Goal: Information Seeking & Learning: Find specific page/section

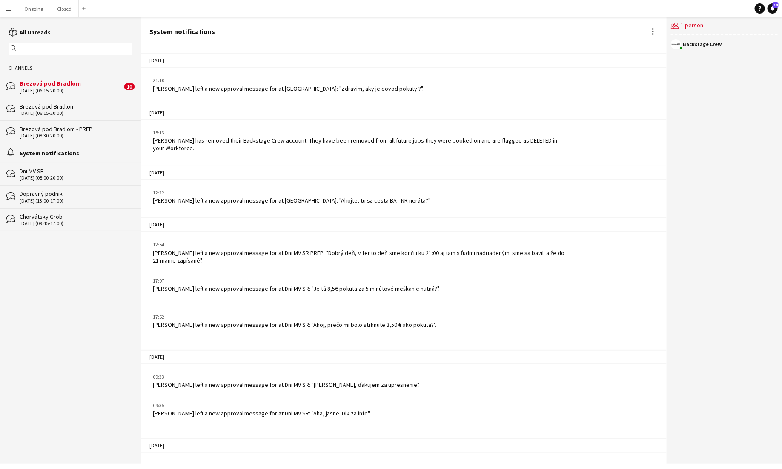
scroll to position [127, 0]
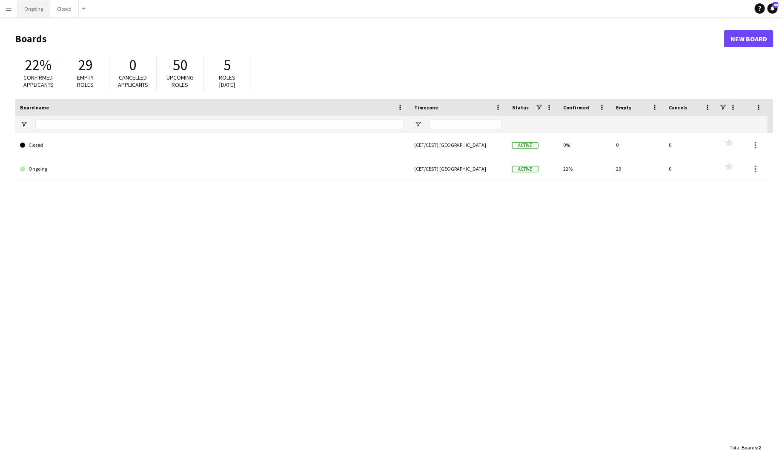
click at [37, 11] on button "Ongoing Close" at bounding box center [33, 8] width 33 height 17
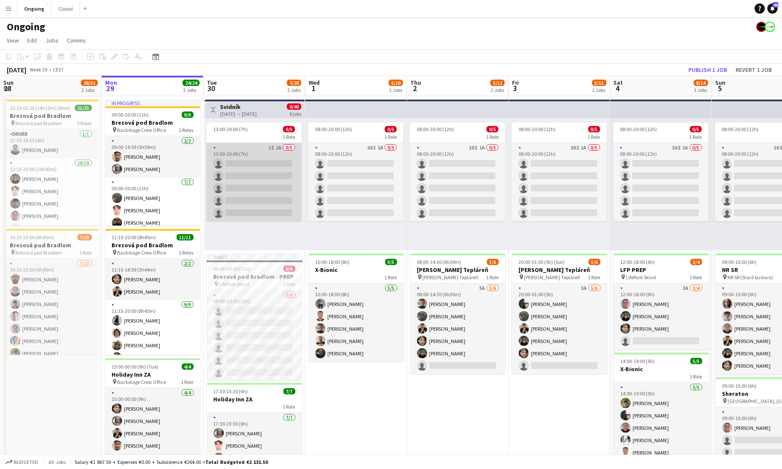
click at [273, 144] on app-card-role "1I 1A 0/5 13:00-20:00 (7h) single-neutral-actions single-neutral-actions single…" at bounding box center [253, 182] width 95 height 78
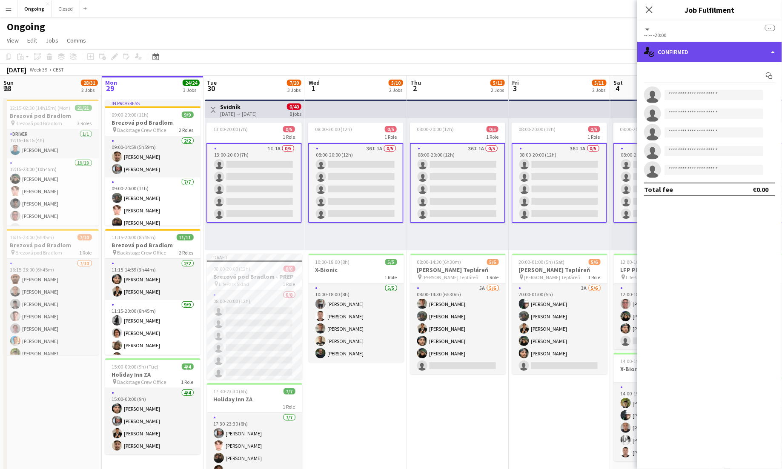
click at [489, 53] on div "single-neutral-actions-check-2 Confirmed" at bounding box center [709, 52] width 145 height 20
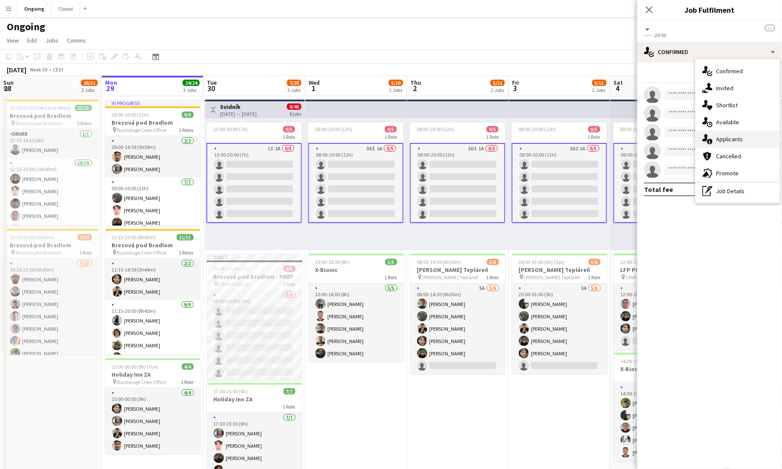
click at [489, 137] on span "Applicants" at bounding box center [729, 139] width 27 height 8
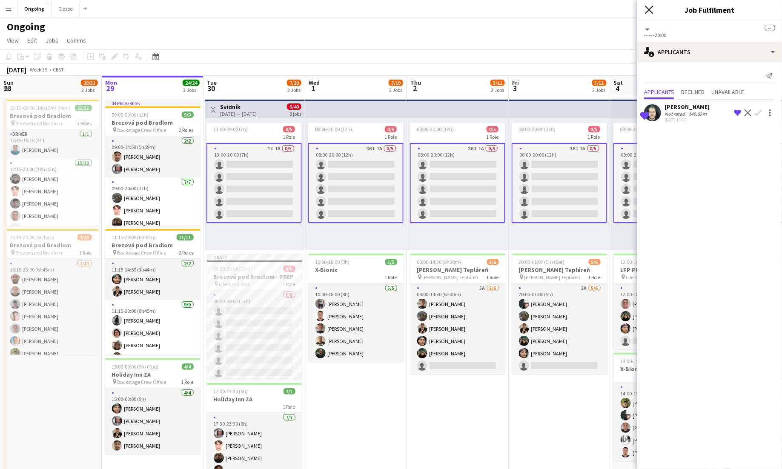
click at [489, 9] on icon at bounding box center [649, 10] width 8 height 8
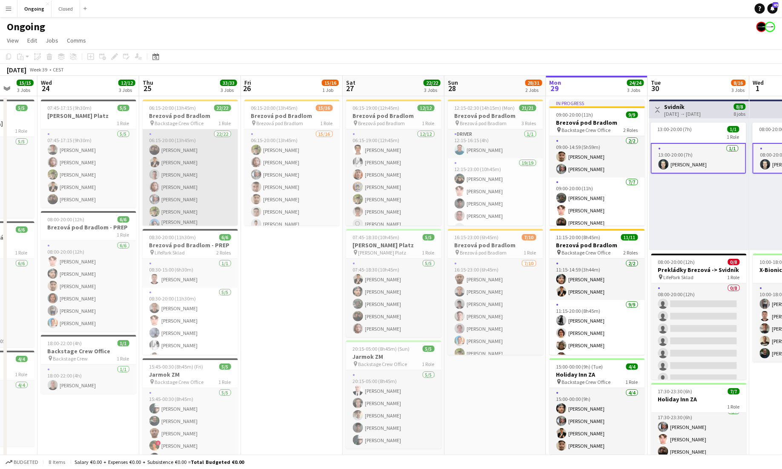
click at [212, 155] on app-card-role "22/22 06:15-20:00 (13h45m) [PERSON_NAME] [PERSON_NAME] [PERSON_NAME] [PERSON_NA…" at bounding box center [190, 274] width 95 height 291
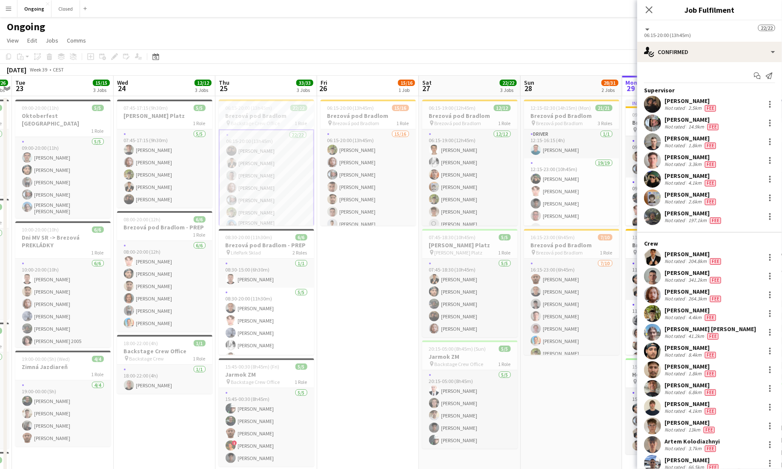
scroll to position [0, 189]
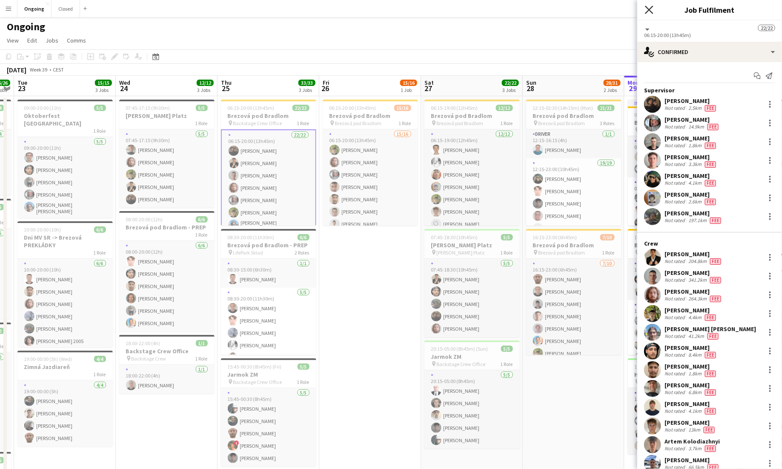
click at [489, 13] on icon "Close pop-in" at bounding box center [649, 10] width 8 height 8
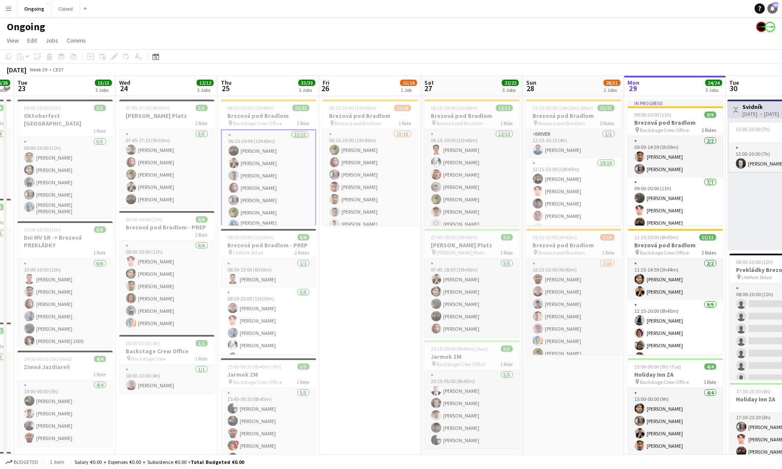
click at [489, 5] on span "49" at bounding box center [776, 5] width 6 height 6
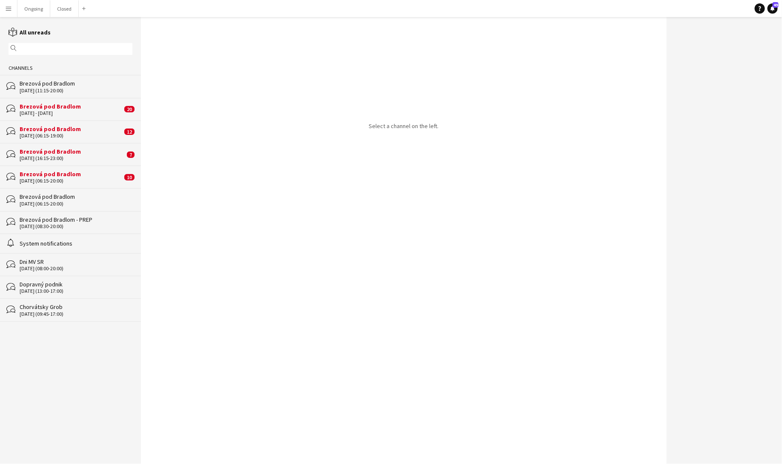
click at [53, 198] on div "Brezová pod Bradlom" at bounding box center [76, 197] width 113 height 8
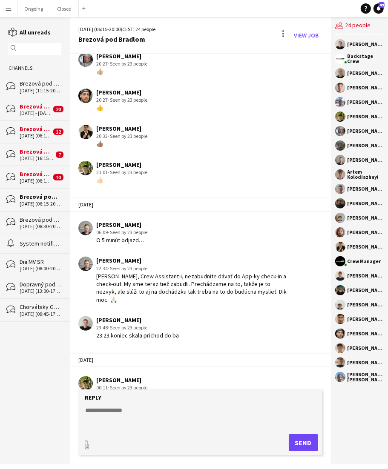
scroll to position [602, 0]
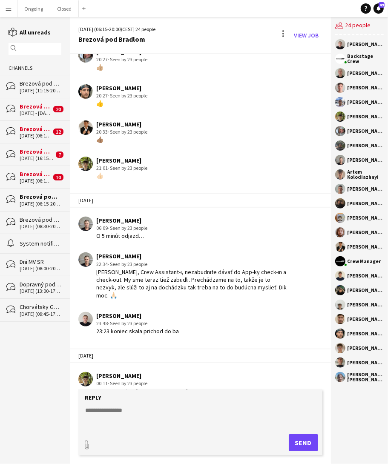
click at [34, 222] on div "Brezová pod Bradlom - PREP" at bounding box center [41, 220] width 42 height 8
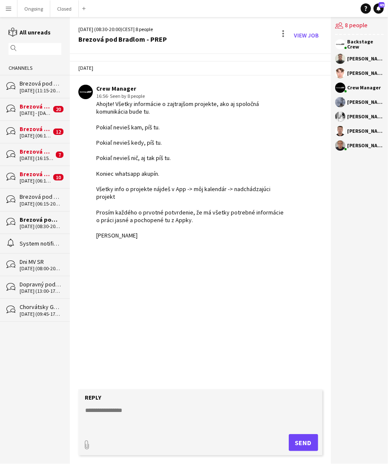
click at [37, 201] on div "[DATE] (06:15-20:00)" at bounding box center [41, 204] width 42 height 6
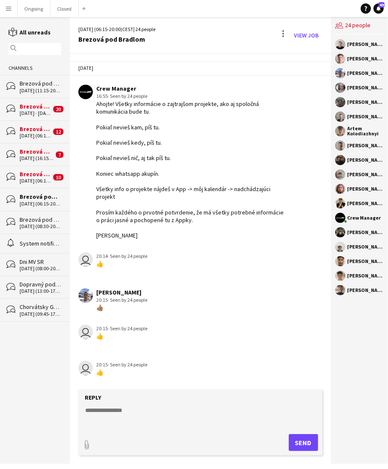
scroll to position [579, 0]
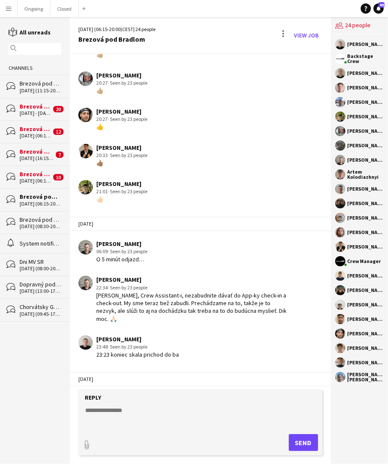
click at [34, 179] on div "[DATE] (06:15-20:00)" at bounding box center [35, 181] width 31 height 6
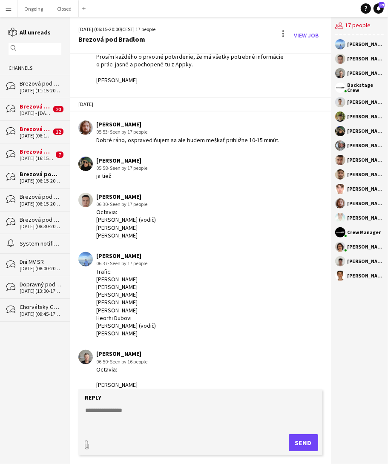
scroll to position [155, 0]
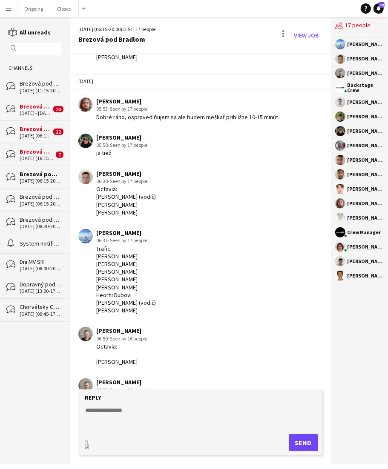
click at [29, 181] on div "[DATE] (06:15-20:00)" at bounding box center [41, 181] width 42 height 6
click at [27, 199] on div "Brezová pod Bradlom" at bounding box center [41, 197] width 42 height 8
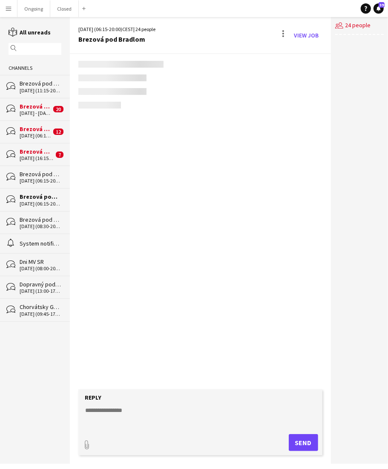
scroll to position [602, 0]
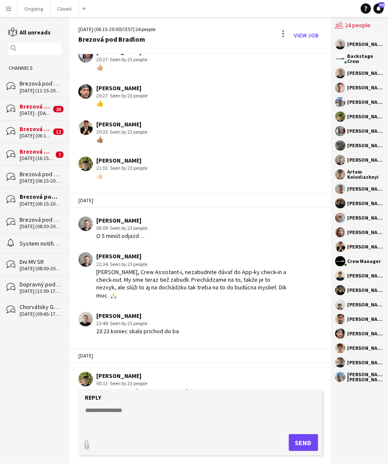
click at [32, 172] on div "Brezová pod Bradlom" at bounding box center [41, 174] width 42 height 8
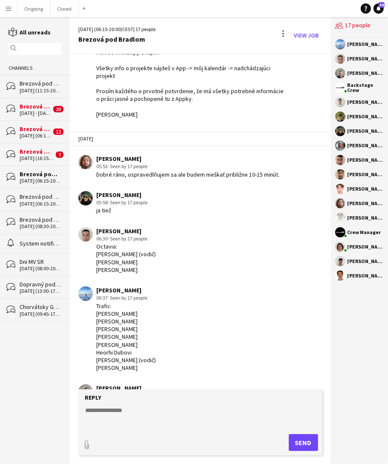
scroll to position [101, 0]
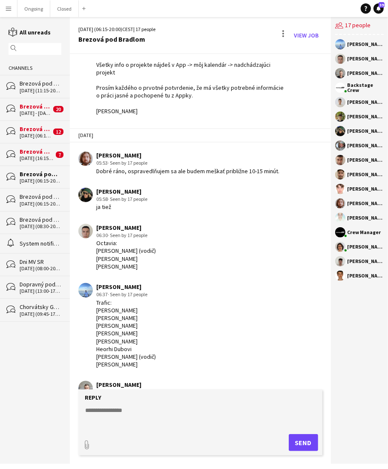
click at [34, 197] on div "Brezová pod Bradlom" at bounding box center [41, 197] width 42 height 8
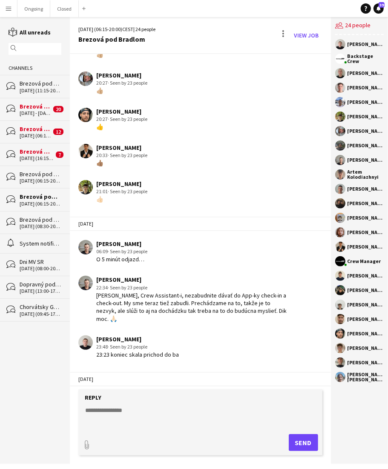
scroll to position [602, 0]
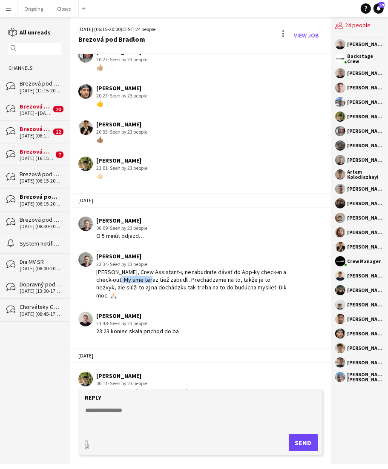
drag, startPoint x: 116, startPoint y: 275, endPoint x: 145, endPoint y: 275, distance: 29.4
click at [145, 275] on div "[PERSON_NAME], Crew Assistant-i, nezabudnite dávať do App-ky check-in a check-o…" at bounding box center [191, 283] width 191 height 31
click at [38, 176] on div "Brezová pod Bradlom" at bounding box center [41, 174] width 42 height 8
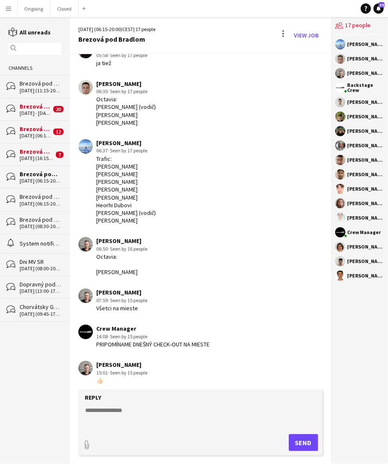
scroll to position [223, 0]
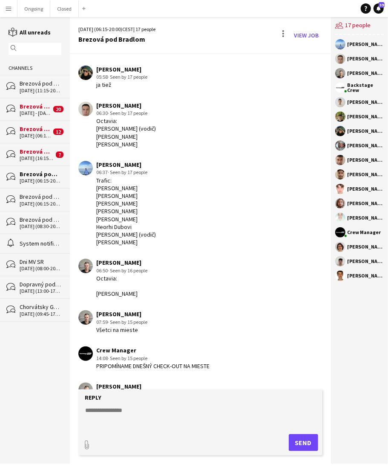
drag, startPoint x: 114, startPoint y: 301, endPoint x: 100, endPoint y: 267, distance: 37.2
click at [100, 275] on div "Octavia: [PERSON_NAME]" at bounding box center [121, 286] width 51 height 23
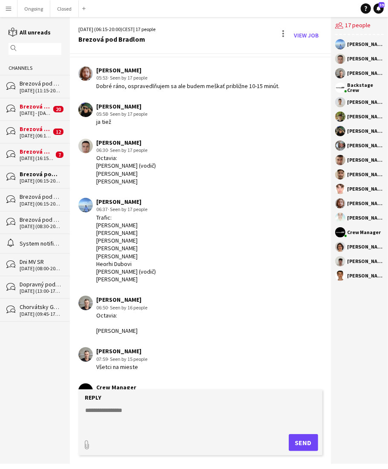
scroll to position [179, 0]
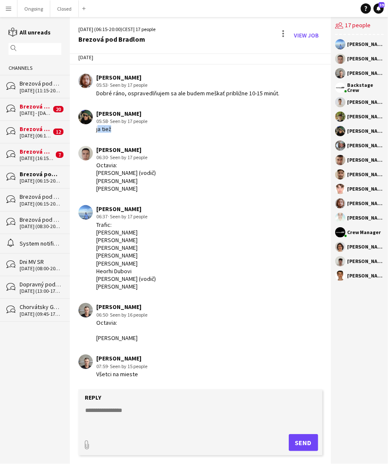
drag, startPoint x: 94, startPoint y: 122, endPoint x: 108, endPoint y: 121, distance: 13.6
click at [108, 121] on div "[PERSON_NAME] 05:58 · Seen by 17 people ja tiež" at bounding box center [182, 121] width 209 height 23
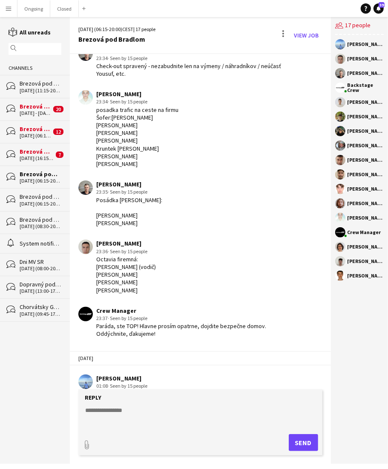
scroll to position [593, 0]
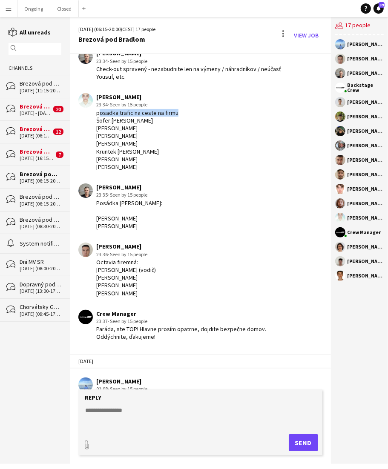
drag, startPoint x: 96, startPoint y: 126, endPoint x: 172, endPoint y: 129, distance: 75.8
click at [172, 129] on div "posadka trafic na ceste na firmu Šofer:[PERSON_NAME] [PERSON_NAME] [PERSON_NAME…" at bounding box center [137, 140] width 82 height 62
drag, startPoint x: 95, startPoint y: 120, endPoint x: 109, endPoint y: 122, distance: 14.3
click at [109, 122] on div "[PERSON_NAME] 23:34 · Seen by 15 people posadka trafic na ceste na firmu Šofer:…" at bounding box center [182, 131] width 209 height 77
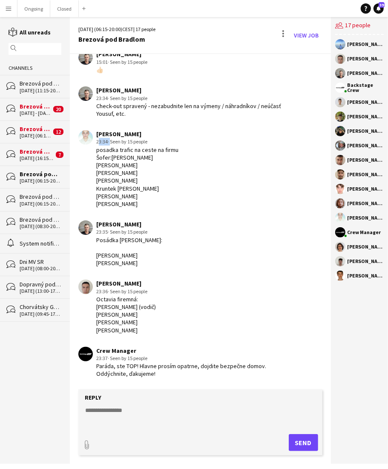
scroll to position [556, 0]
drag, startPoint x: 111, startPoint y: 117, endPoint x: 144, endPoint y: 118, distance: 33.2
click at [144, 117] on div "Check-out spravený - nezabudnite len na výmeny / náhradníkov / neúčasť Yousuf, …" at bounding box center [191, 109] width 191 height 15
click at [161, 122] on app-chat-message "[PERSON_NAME] 23:34 · Seen by 15 people Check-out spravený - nezabudnite len na…" at bounding box center [200, 102] width 261 height 40
drag, startPoint x: 103, startPoint y: 271, endPoint x: 128, endPoint y: 271, distance: 25.5
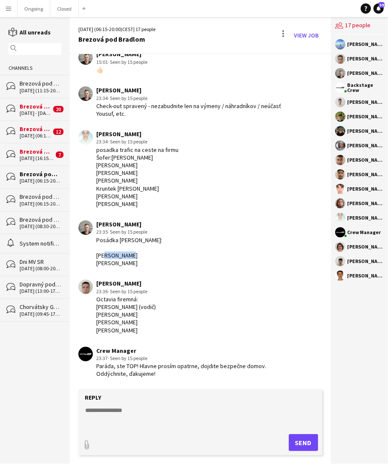
click at [128, 267] on div "Posádka [PERSON_NAME]: [PERSON_NAME] [PERSON_NAME]" at bounding box center [129, 251] width 66 height 31
drag, startPoint x: 94, startPoint y: 171, endPoint x: 146, endPoint y: 175, distance: 52.1
click at [146, 175] on div "[PERSON_NAME] 23:34 · Seen by 15 people posadka trafic na ceste na firmu Šofer:…" at bounding box center [182, 168] width 209 height 77
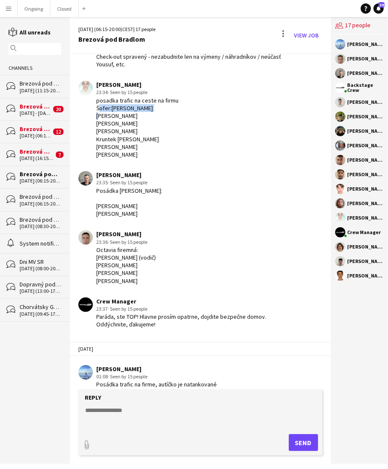
scroll to position [607, 0]
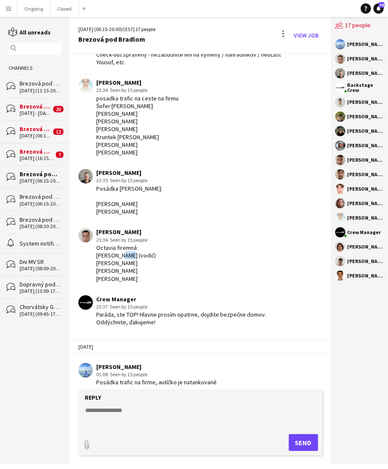
drag, startPoint x: 118, startPoint y: 288, endPoint x: 129, endPoint y: 288, distance: 10.6
click at [129, 283] on div "Octavia firemná: [PERSON_NAME] (vodič) [PERSON_NAME] [PERSON_NAME] [PERSON_NAME]" at bounding box center [126, 263] width 60 height 39
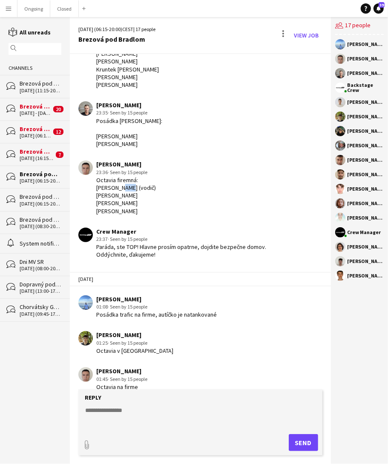
scroll to position [694, 0]
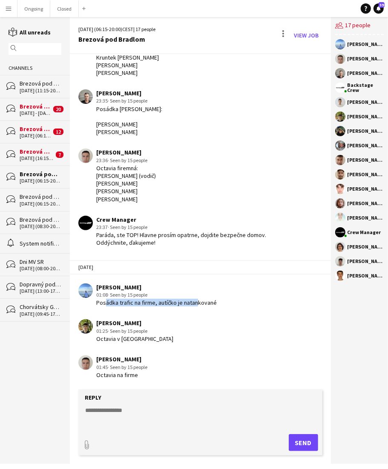
drag, startPoint x: 103, startPoint y: 326, endPoint x: 192, endPoint y: 325, distance: 89.4
click at [192, 306] on div "Posádka trafic na firme, autíčko je natankované" at bounding box center [156, 303] width 120 height 8
drag, startPoint x: 105, startPoint y: 342, endPoint x: 127, endPoint y: 340, distance: 22.2
click at [127, 340] on div "Octavia v [GEOGRAPHIC_DATA]" at bounding box center [134, 339] width 77 height 8
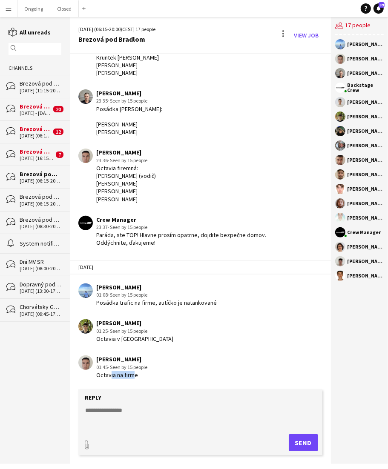
drag, startPoint x: 109, startPoint y: 375, endPoint x: 131, endPoint y: 375, distance: 22.1
click at [131, 375] on div "Octavia na firme" at bounding box center [121, 375] width 51 height 8
drag, startPoint x: 97, startPoint y: 295, endPoint x: 114, endPoint y: 295, distance: 16.6
click at [114, 295] on div "01:08 · Seen by 15 people" at bounding box center [156, 295] width 120 height 8
drag, startPoint x: 212, startPoint y: 308, endPoint x: 174, endPoint y: 303, distance: 38.6
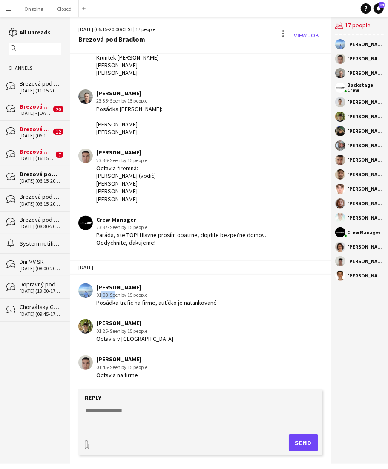
click at [174, 303] on app-chat-message "[PERSON_NAME] 01:08 · Seen by 15 people Posádka trafic na firme, autíčko je nat…" at bounding box center [200, 295] width 261 height 32
click at [32, 133] on div "[DATE] (06:15-19:00)" at bounding box center [35, 136] width 31 height 6
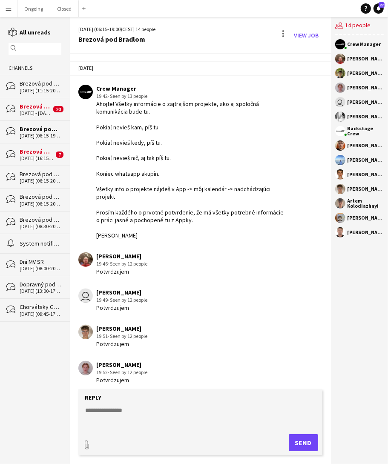
scroll to position [320, 0]
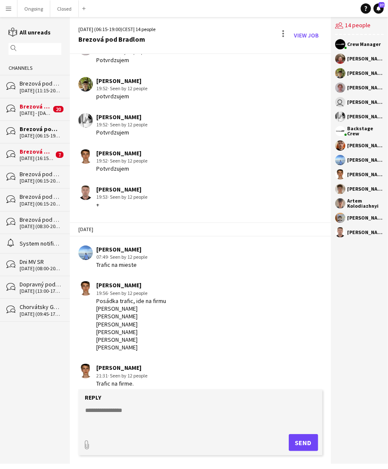
click at [26, 157] on div "[DATE] (16:15-23:00)" at bounding box center [37, 158] width 34 height 6
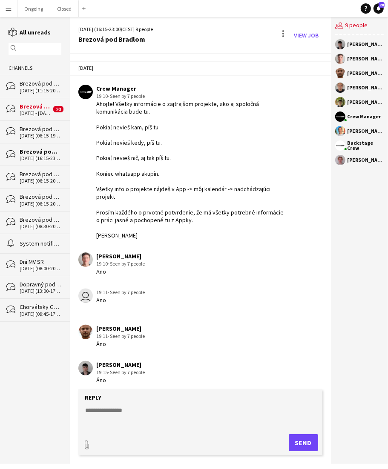
scroll to position [69, 0]
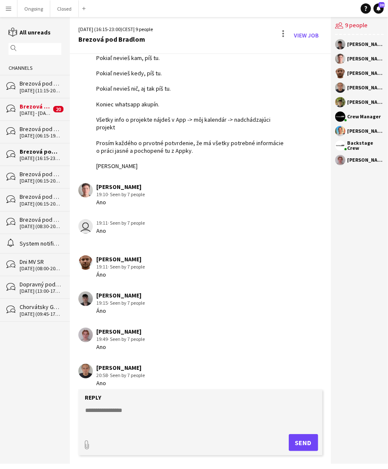
click at [34, 139] on div "bubbles Brezová pod Bradlom [DATE] (06:15-19:00)" at bounding box center [35, 131] width 70 height 23
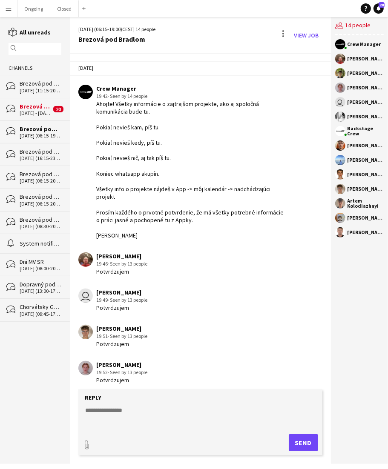
scroll to position [320, 0]
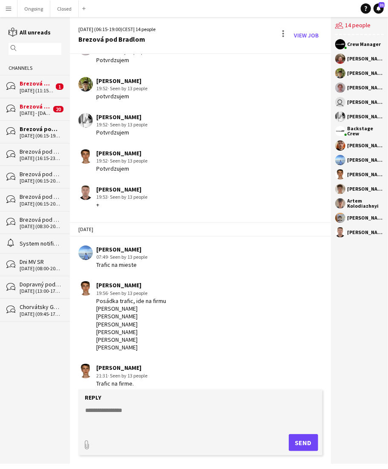
click at [44, 149] on div "Brezová pod Bradlom" at bounding box center [41, 152] width 42 height 8
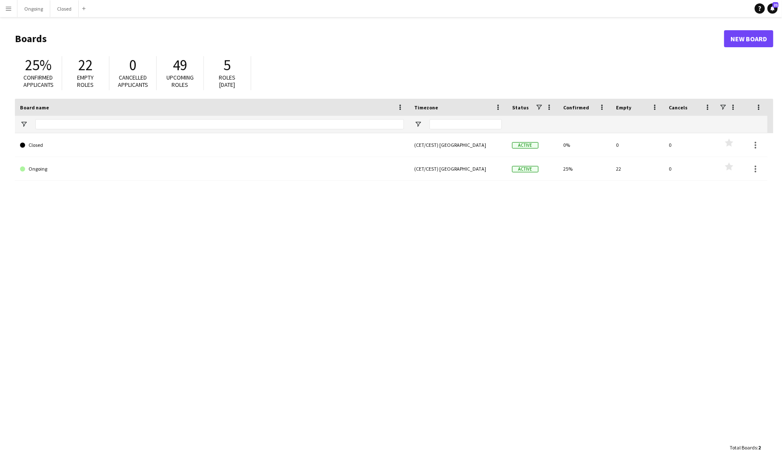
click at [13, 8] on button "Menu" at bounding box center [8, 8] width 17 height 17
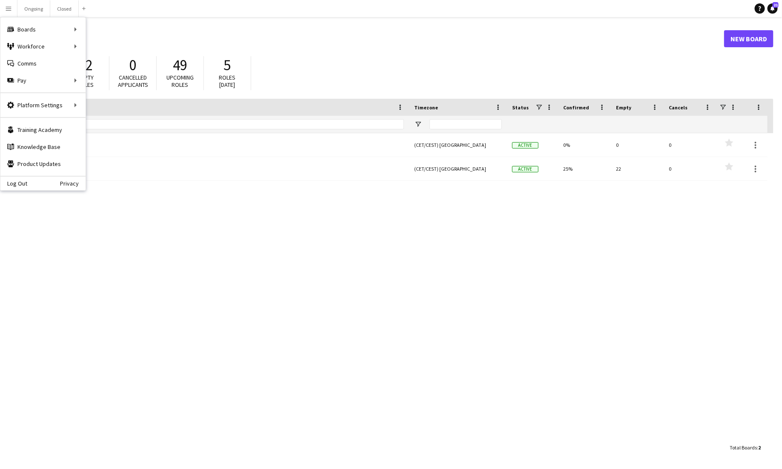
click at [489, 10] on div "Help Notifications 21" at bounding box center [768, 8] width 27 height 10
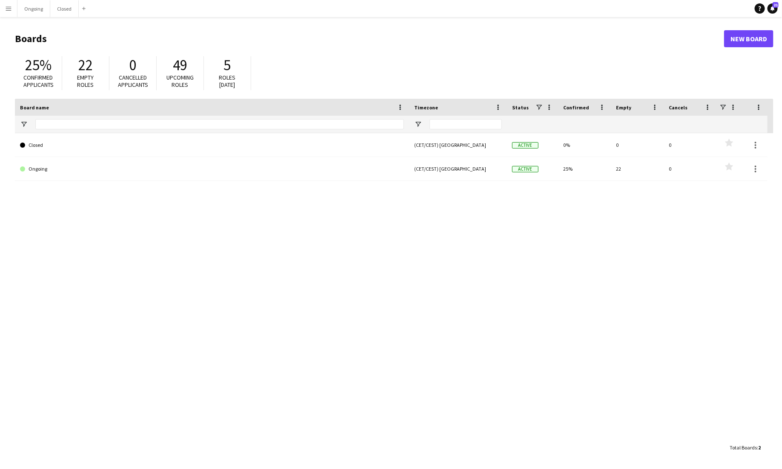
click at [489, 9] on div "Help Notifications 21" at bounding box center [768, 8] width 27 height 10
click at [489, 9] on link "Notifications 21" at bounding box center [772, 8] width 10 height 10
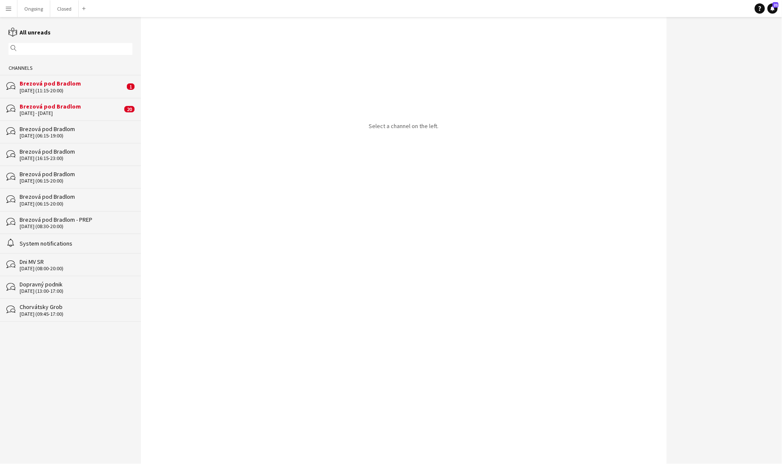
click at [73, 115] on div "[DATE] - [DATE]" at bounding box center [71, 113] width 103 height 6
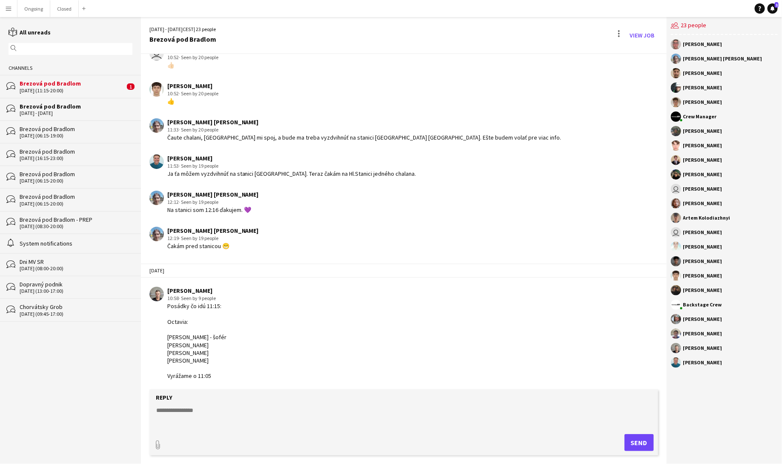
scroll to position [638, 0]
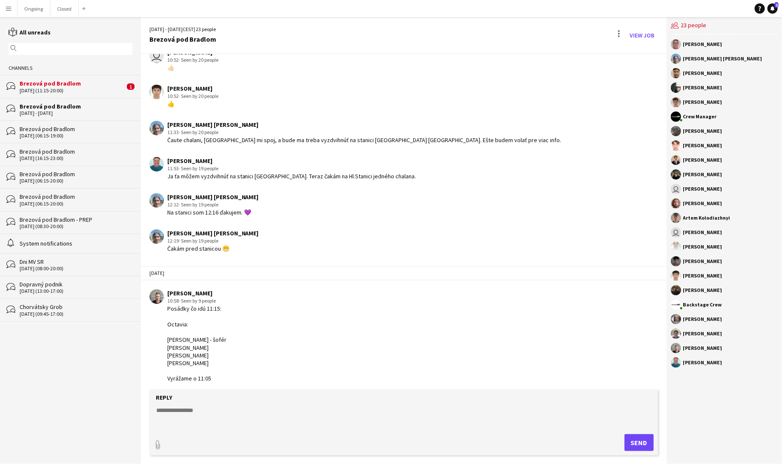
click at [88, 86] on div "Brezová pod Bradlom" at bounding box center [72, 84] width 105 height 8
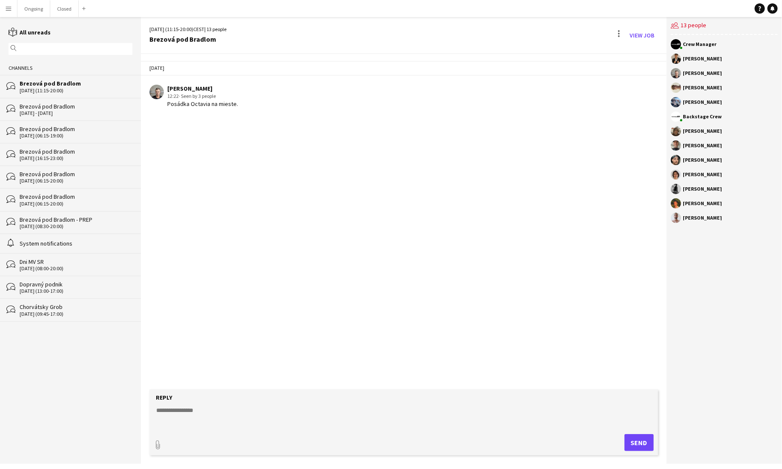
click at [71, 107] on div "Brezová pod Bradlom" at bounding box center [76, 107] width 113 height 8
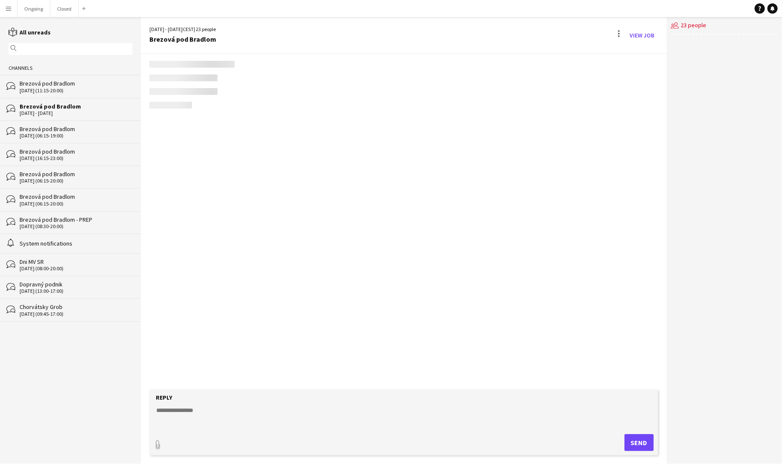
scroll to position [641, 0]
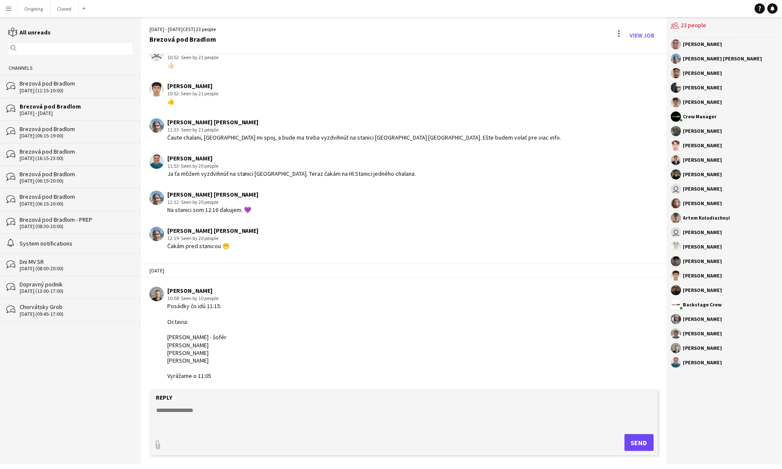
click at [54, 151] on div "Brezová pod Bradlom" at bounding box center [76, 152] width 113 height 8
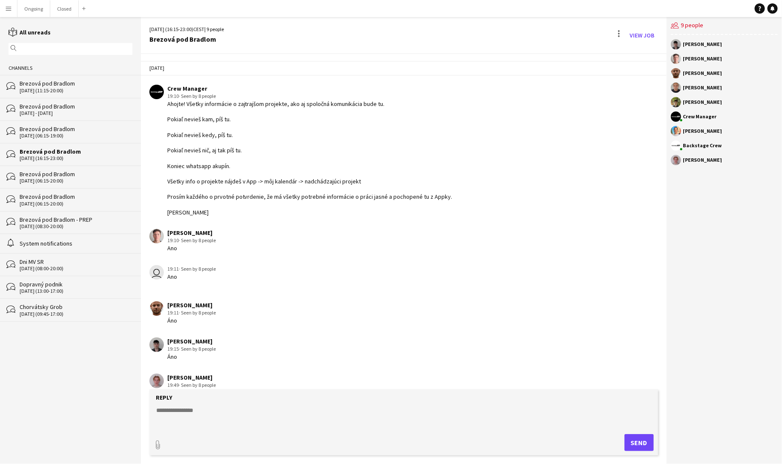
click at [46, 130] on div "Brezová pod Bradlom" at bounding box center [76, 129] width 113 height 8
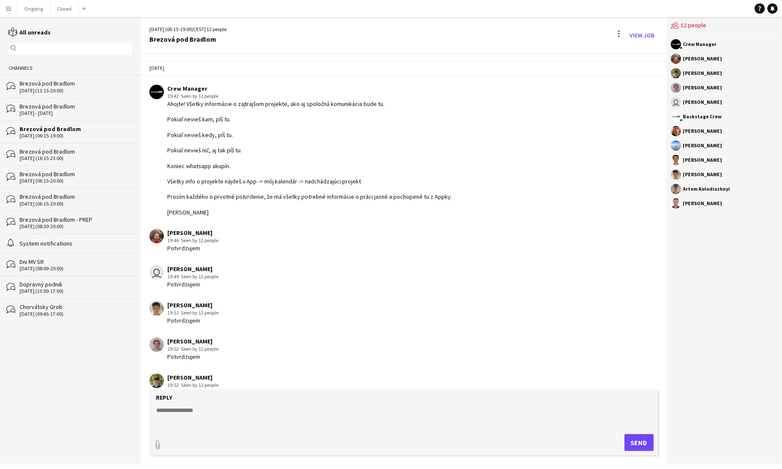
click at [57, 112] on div "[DATE] - [DATE]" at bounding box center [76, 113] width 113 height 6
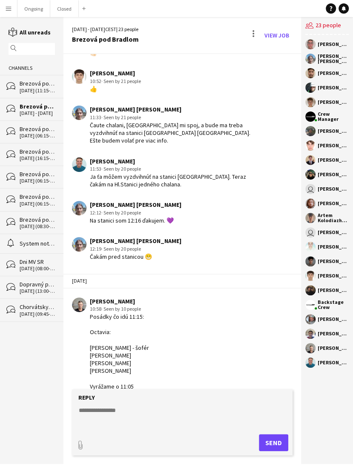
scroll to position [679, 0]
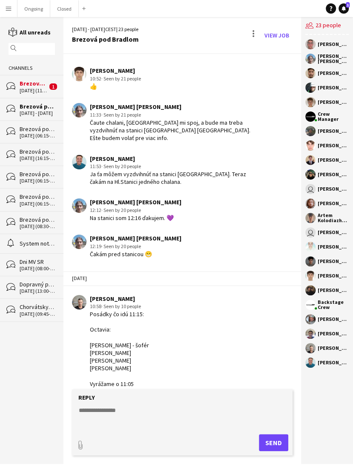
click at [34, 154] on div "Brezová pod Bradlom" at bounding box center [37, 152] width 35 height 8
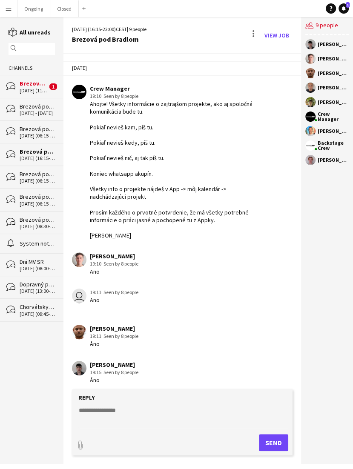
scroll to position [77, 0]
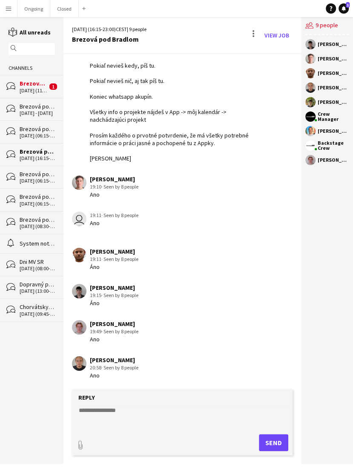
click at [37, 89] on div "[DATE] (11:15-20:00)" at bounding box center [34, 91] width 28 height 6
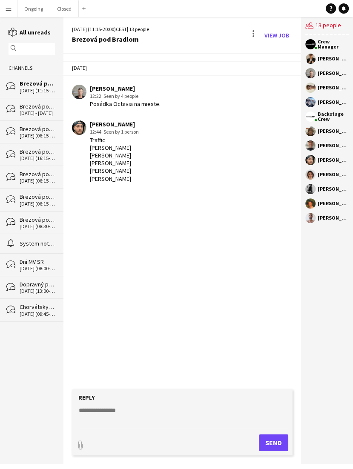
click at [27, 101] on div "bubbles Brezová pod Bradlom 28 - 29 Sep 2025" at bounding box center [31, 109] width 63 height 23
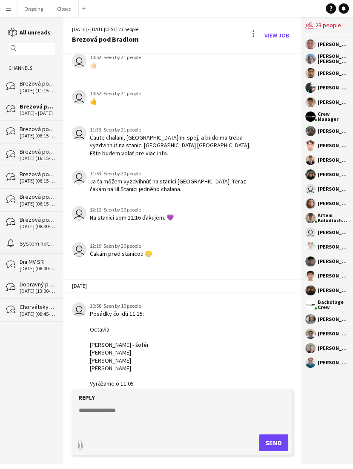
scroll to position [657, 0]
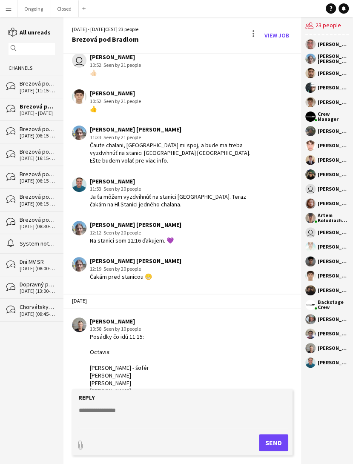
click at [36, 241] on div "System notifications" at bounding box center [37, 244] width 35 height 8
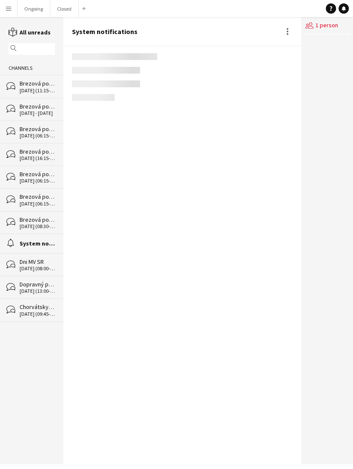
scroll to position [189, 0]
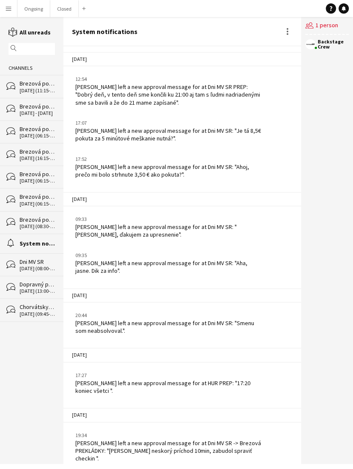
click at [28, 109] on div "Brezová pod Bradlom" at bounding box center [37, 107] width 35 height 8
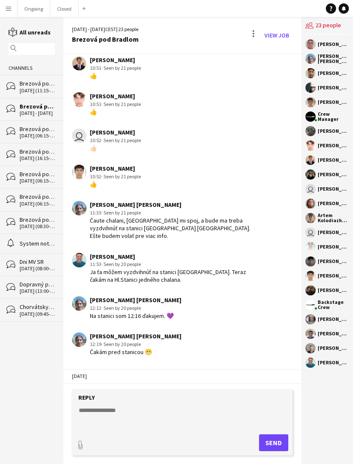
scroll to position [679, 0]
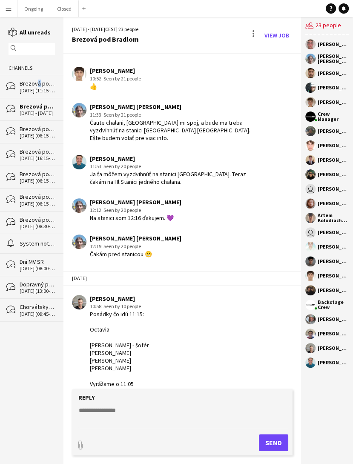
click at [35, 86] on div "Brezová pod Bradlom" at bounding box center [37, 84] width 35 height 8
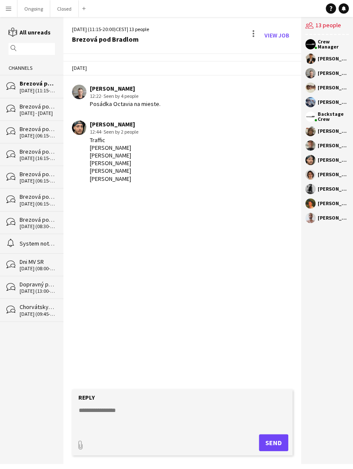
click at [30, 134] on div "[DATE] (06:15-19:00)" at bounding box center [37, 136] width 35 height 6
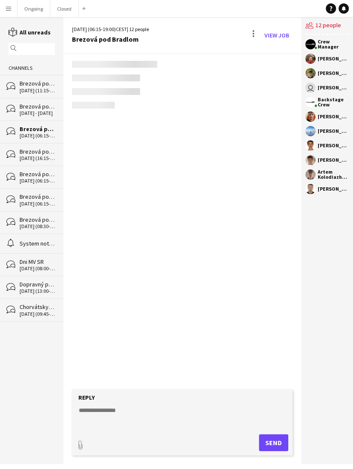
scroll to position [328, 0]
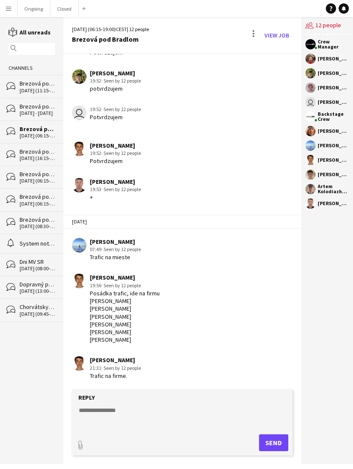
click at [31, 157] on div "[DATE] (16:15-23:00)" at bounding box center [37, 158] width 35 height 6
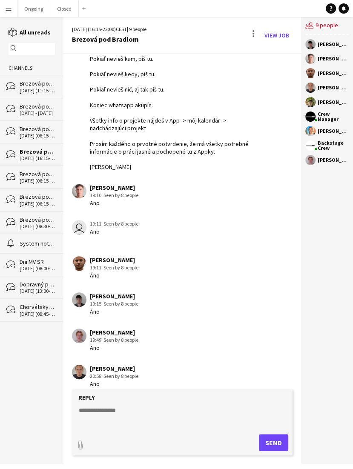
scroll to position [77, 0]
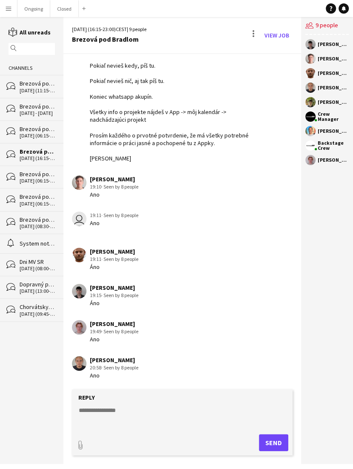
click at [37, 110] on div "[DATE] - [DATE]" at bounding box center [37, 113] width 35 height 6
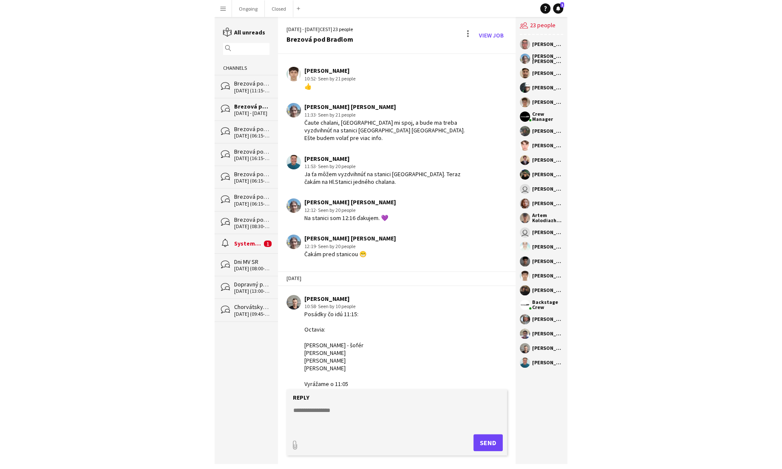
scroll to position [641, 0]
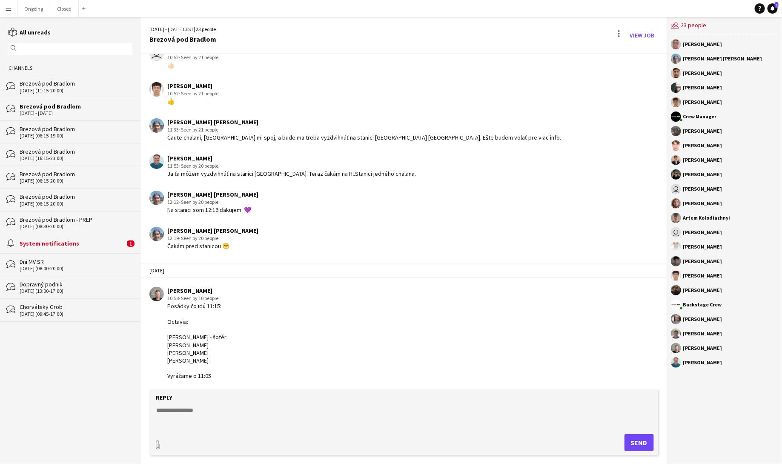
click at [80, 245] on div "System notifications" at bounding box center [72, 244] width 105 height 8
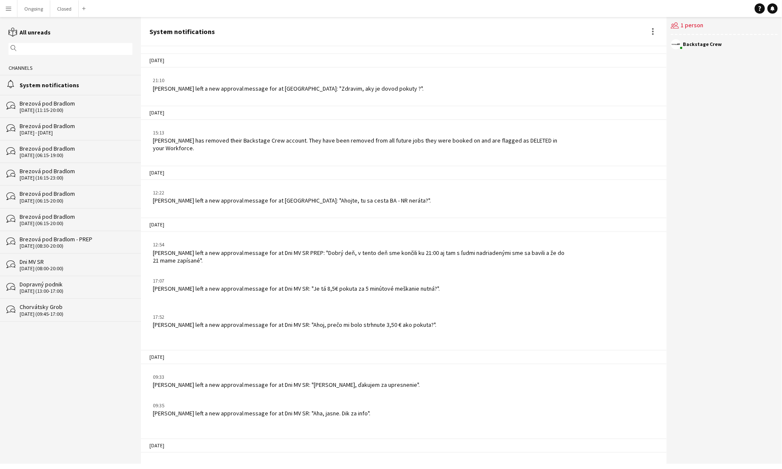
scroll to position [187, 0]
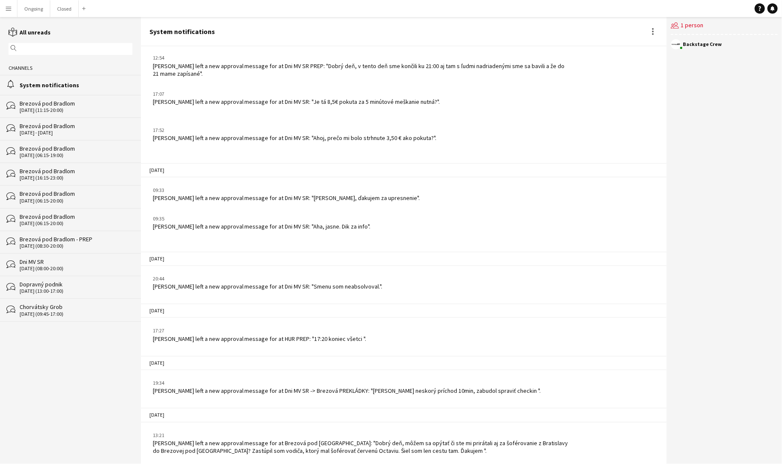
click at [12, 7] on button "Menu" at bounding box center [8, 8] width 17 height 17
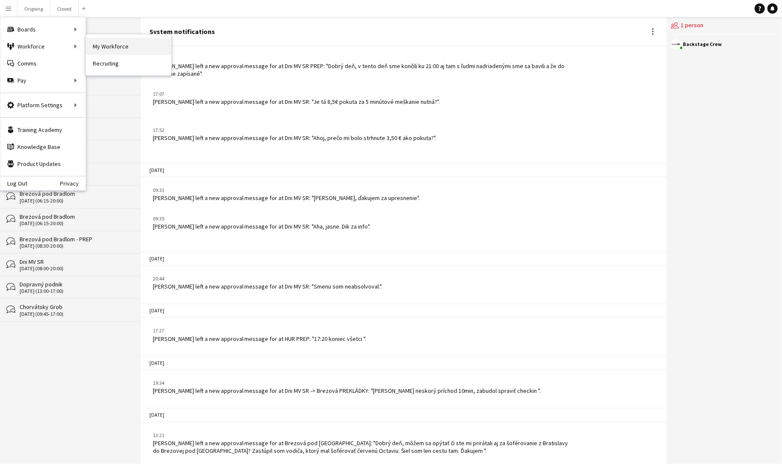
click at [94, 44] on link "My Workforce" at bounding box center [128, 46] width 85 height 17
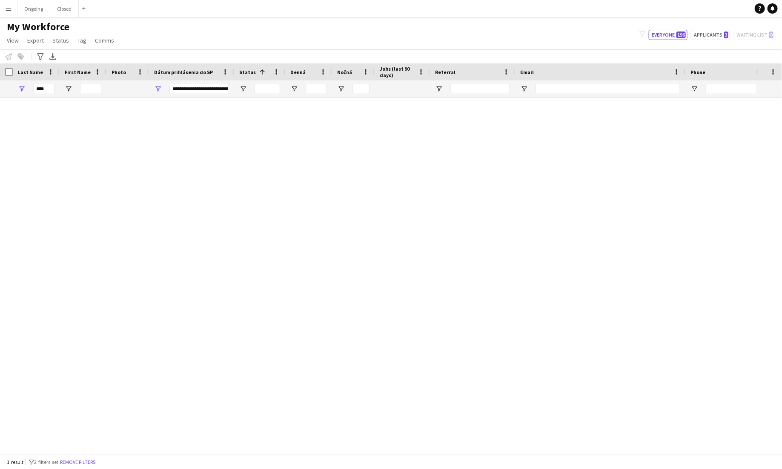
type input "**********"
drag, startPoint x: 54, startPoint y: 89, endPoint x: 29, endPoint y: 89, distance: 24.7
click at [29, 89] on div "****" at bounding box center [36, 88] width 47 height 17
type input "****"
type input "**********"
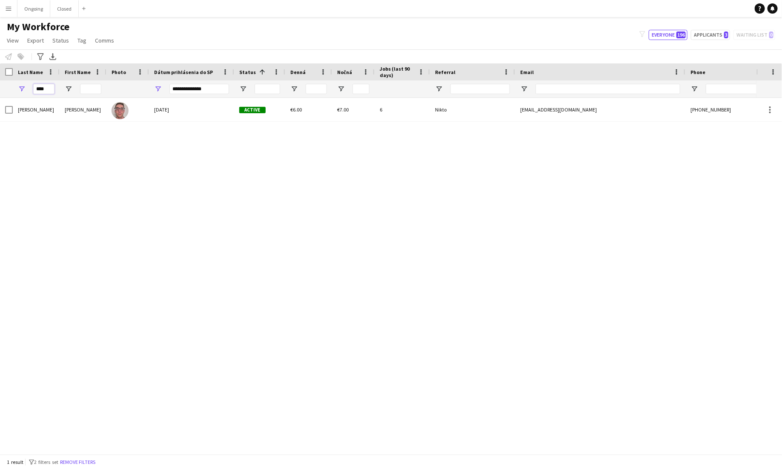
type input "****"
click at [161, 88] on span "Open Filter Menu" at bounding box center [158, 89] width 8 height 8
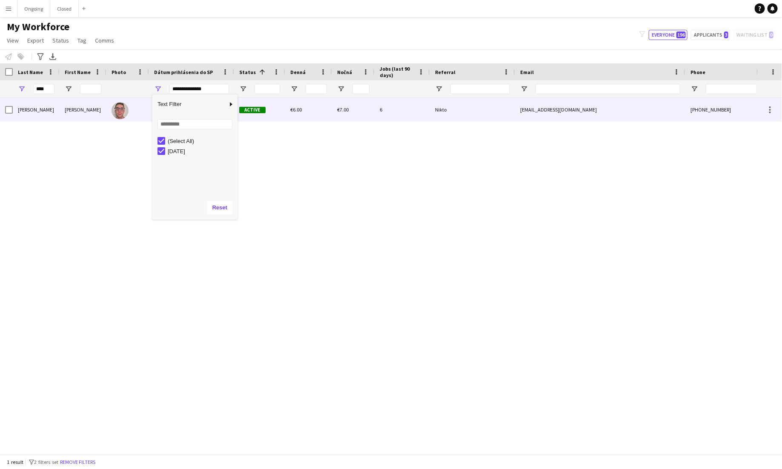
click at [121, 106] on img at bounding box center [120, 110] width 17 height 17
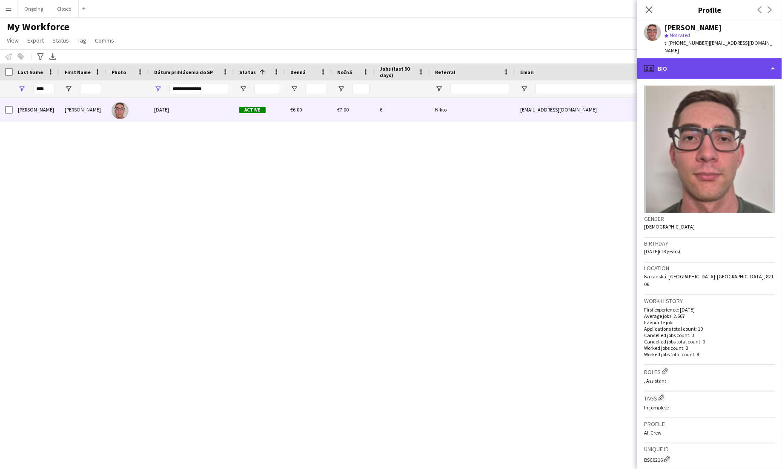
click at [489, 62] on div "profile Bio" at bounding box center [709, 68] width 145 height 20
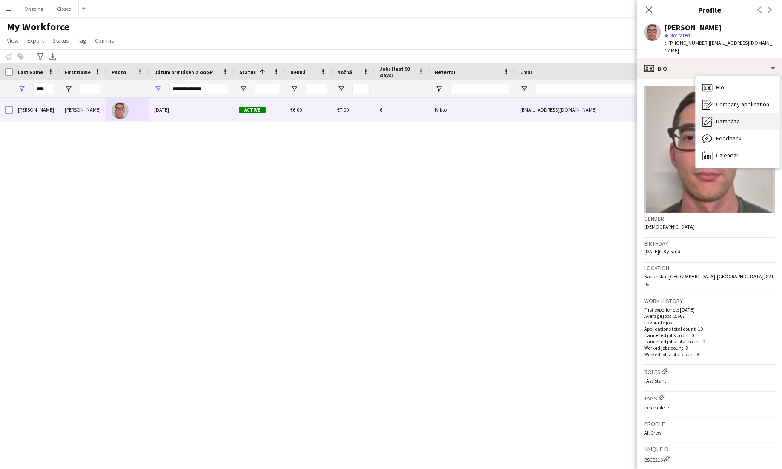
click at [489, 117] on span "Databáza" at bounding box center [728, 121] width 24 height 8
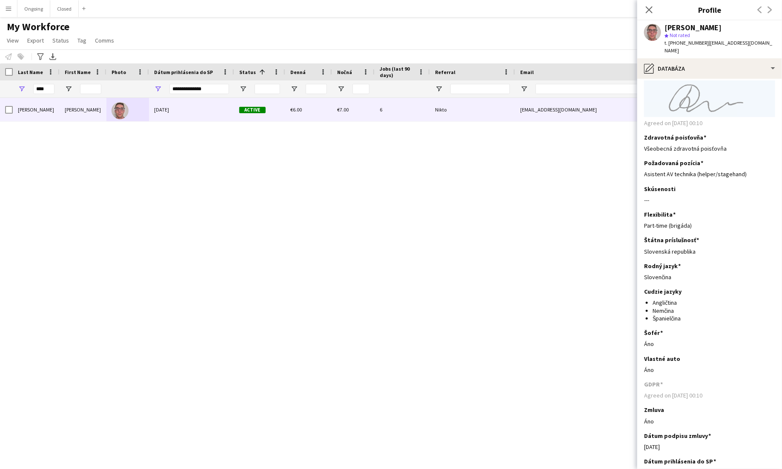
scroll to position [529, 0]
click at [489, 13] on icon "Close pop-in" at bounding box center [649, 10] width 8 height 8
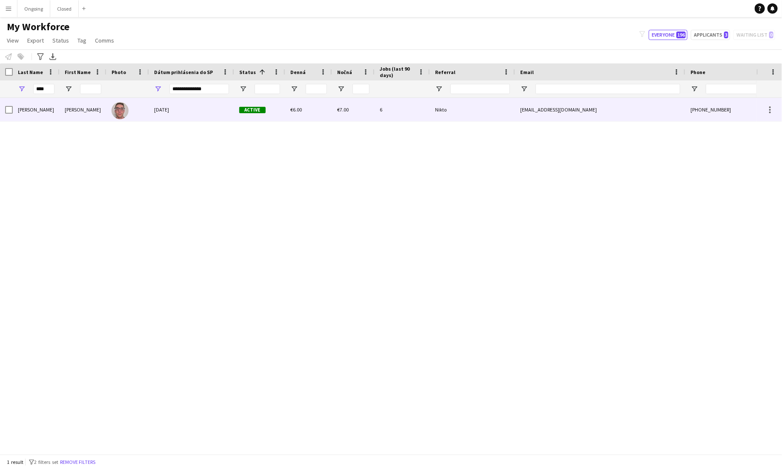
click at [184, 115] on div "05-08-2025" at bounding box center [191, 109] width 85 height 23
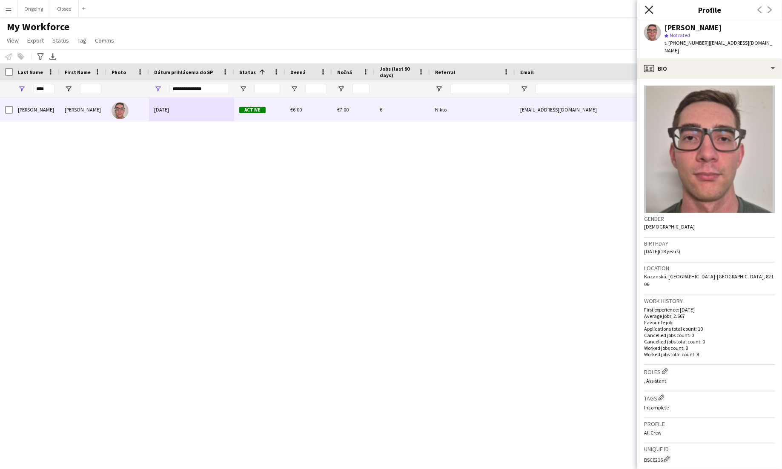
click at [489, 9] on icon "Close pop-in" at bounding box center [649, 10] width 8 height 8
